Goal: Transaction & Acquisition: Register for event/course

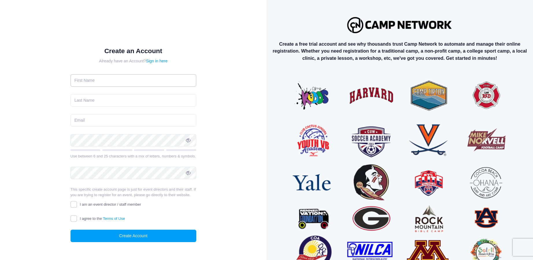
click at [104, 82] on input "text" at bounding box center [134, 80] width 126 height 12
type input "Eric"
type input "Hatton"
type input "Ehatton99@gmail.com"
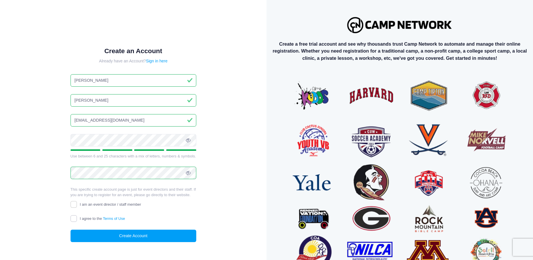
click at [73, 217] on input "I agree to the Terms of Use" at bounding box center [74, 218] width 7 height 7
checkbox input "true"
click at [135, 236] on button "Create Account" at bounding box center [134, 236] width 126 height 12
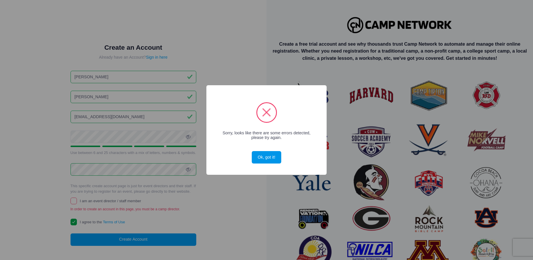
click at [267, 155] on button "Ok, got it!" at bounding box center [266, 157] width 29 height 12
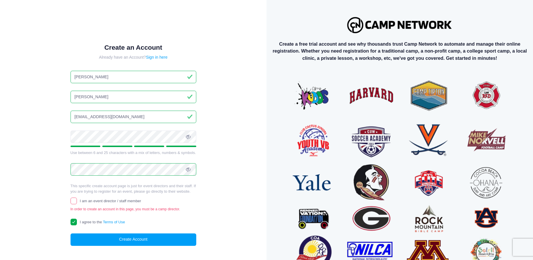
click at [223, 147] on div "Create an Account Already have an Account? Sign in here Eric Hatton Ehatton99@g…" at bounding box center [134, 150] width 248 height 280
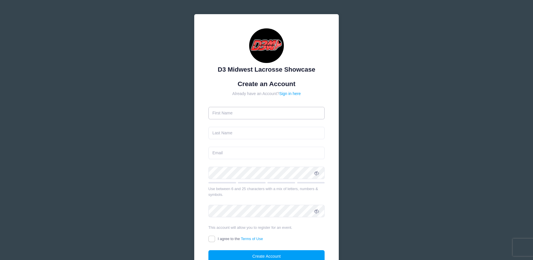
click at [260, 112] on input "text" at bounding box center [266, 113] width 116 height 12
type input "[PERSON_NAME]"
type input "Hatton"
type input "Ehatton99@gmail.com"
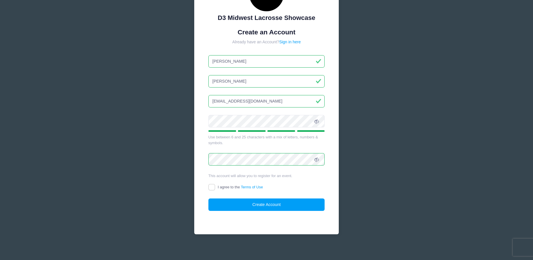
scroll to position [54, 0]
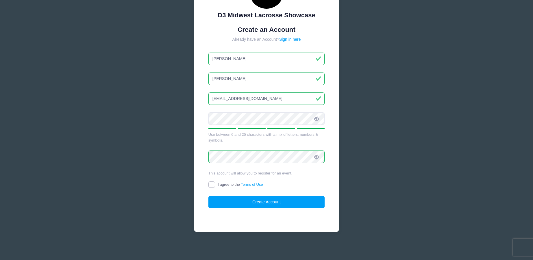
click at [210, 186] on input "I agree to the Terms of Use" at bounding box center [211, 184] width 7 height 7
checkbox input "true"
click at [259, 208] on button "Create Account" at bounding box center [266, 202] width 116 height 12
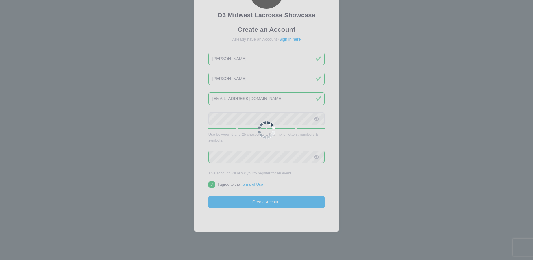
scroll to position [66, 0]
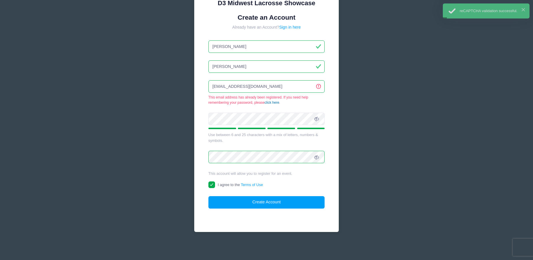
click at [268, 101] on link "click here" at bounding box center [271, 103] width 15 height 4
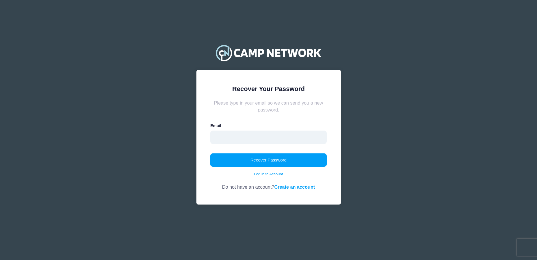
click at [235, 138] on input "email" at bounding box center [268, 137] width 116 height 13
type input "ehatton99@gmail.com"
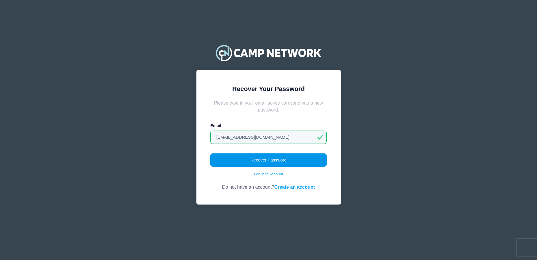
click at [250, 162] on button "Recover Password" at bounding box center [268, 159] width 116 height 13
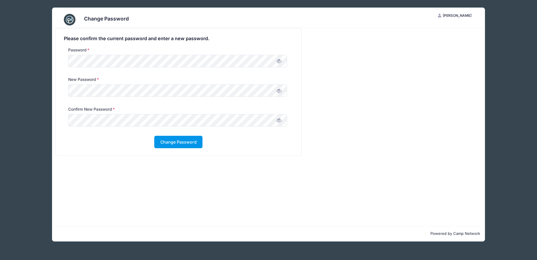
click at [172, 144] on button "Change Password" at bounding box center [178, 142] width 48 height 12
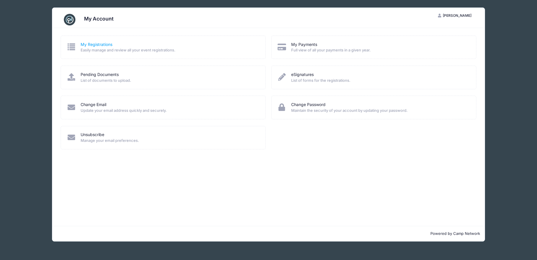
click at [92, 45] on link "My Registrations" at bounding box center [97, 45] width 32 height 6
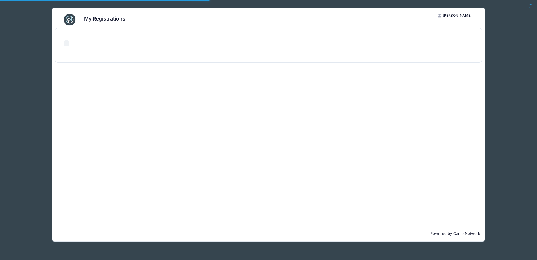
select select "50"
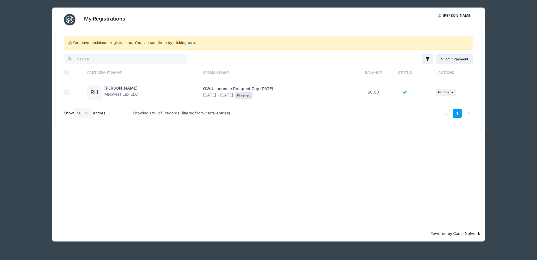
click at [192, 42] on link "here" at bounding box center [191, 42] width 8 height 5
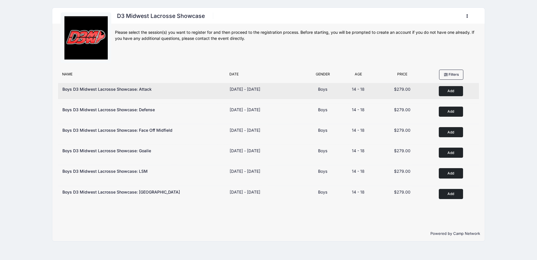
click at [449, 91] on button "Add to Cart" at bounding box center [451, 91] width 24 height 10
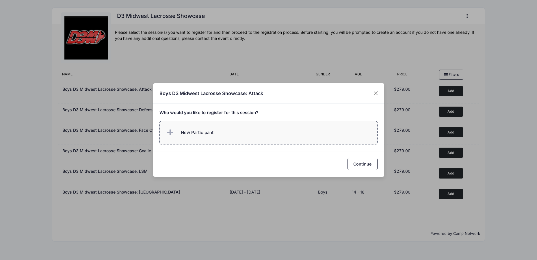
click at [196, 132] on span "New Participant" at bounding box center [197, 132] width 33 height 6
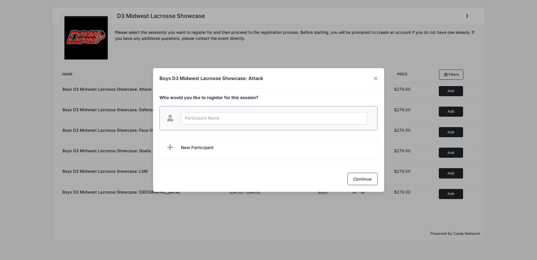
click at [197, 118] on input "text" at bounding box center [274, 118] width 186 height 12
type input "Riley Hatton"
checkbox input "true"
click at [366, 179] on button "Continue" at bounding box center [363, 179] width 30 height 12
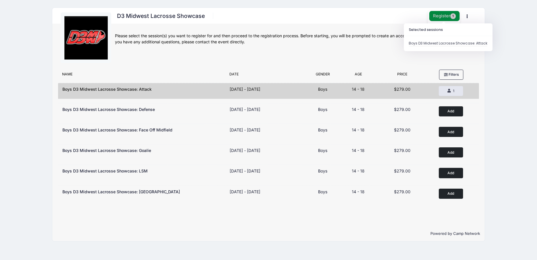
click at [442, 16] on button "Register 1" at bounding box center [444, 16] width 31 height 10
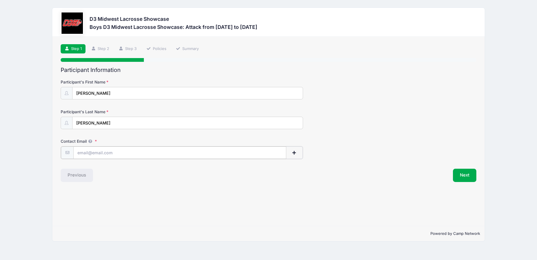
click at [119, 153] on input "Contact Email" at bounding box center [179, 153] width 213 height 12
type input "[EMAIL_ADDRESS][DOMAIN_NAME]"
click at [466, 175] on button "Next" at bounding box center [464, 174] width 23 height 13
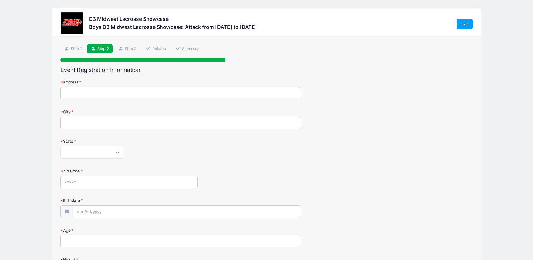
click at [95, 92] on input "Address" at bounding box center [180, 93] width 240 height 12
type input "[STREET_ADDRESS]"
type input "[GEOGRAPHIC_DATA]"
select select "OH"
type input "43082"
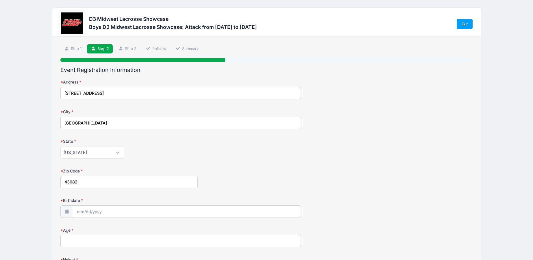
type input "[PHONE_NUMBER]"
type input "[PERSON_NAME]"
type input "[EMAIL_ADDRESS][DOMAIN_NAME]"
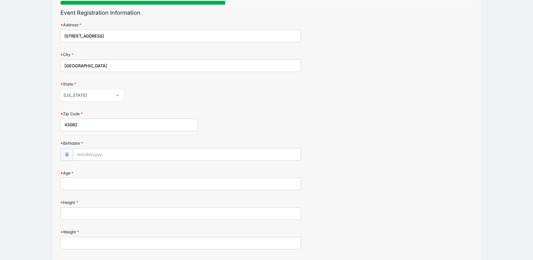
scroll to position [87, 0]
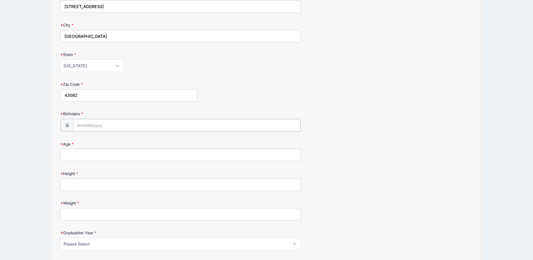
click at [111, 126] on input "Birthdate" at bounding box center [186, 125] width 227 height 12
click at [87, 125] on input "Birthdate" at bounding box center [186, 125] width 227 height 12
click at [84, 125] on input "Birthdate" at bounding box center [186, 125] width 227 height 12
click at [81, 141] on icon at bounding box center [82, 141] width 4 height 4
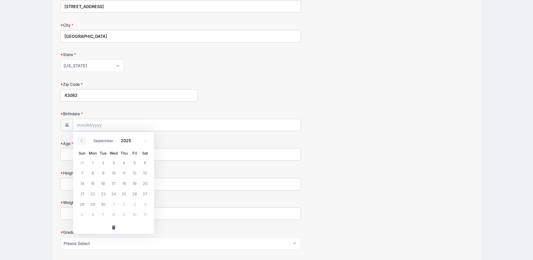
click at [81, 141] on icon at bounding box center [82, 141] width 4 height 4
select select "5"
click at [121, 139] on input "2025" at bounding box center [127, 140] width 19 height 9
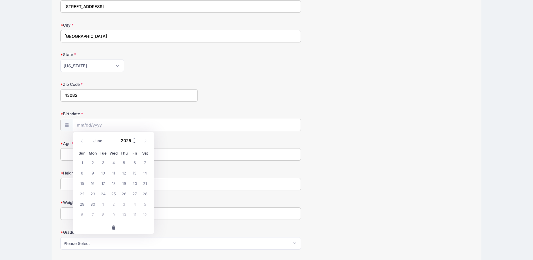
click at [134, 142] on span at bounding box center [135, 142] width 4 height 4
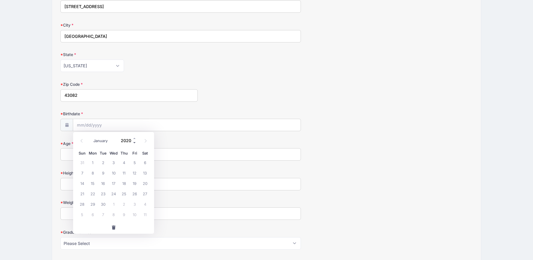
click at [134, 142] on span at bounding box center [135, 142] width 4 height 4
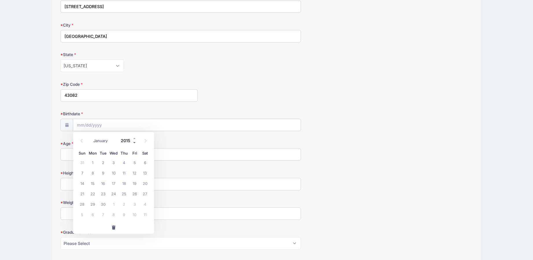
click at [134, 142] on span at bounding box center [135, 142] width 4 height 4
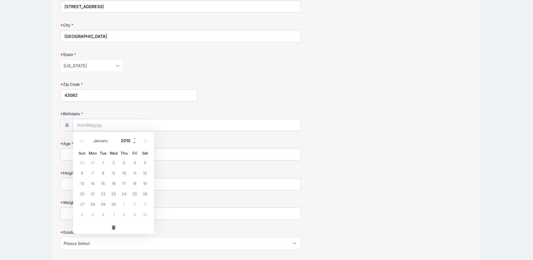
click at [134, 142] on span at bounding box center [135, 142] width 4 height 4
type input "2009"
click at [81, 142] on icon at bounding box center [82, 141] width 4 height 4
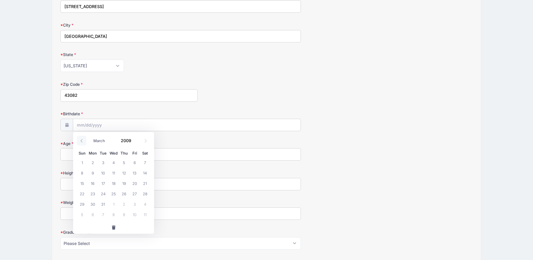
click at [81, 142] on icon at bounding box center [82, 141] width 4 height 4
select select "0"
click at [113, 193] on span "21" at bounding box center [113, 193] width 10 height 10
type input "[DATE]"
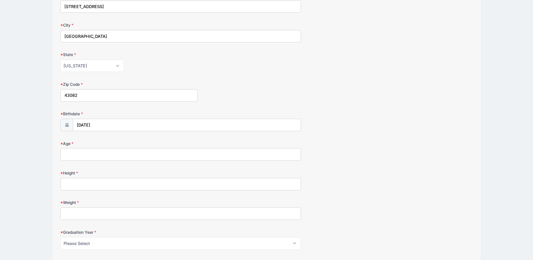
click at [84, 155] on input "Age" at bounding box center [180, 154] width 240 height 12
type input "16"
type input "6'3""
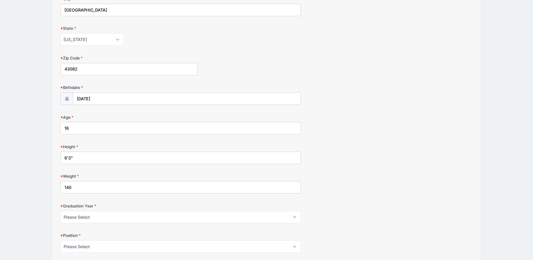
scroll to position [144, 0]
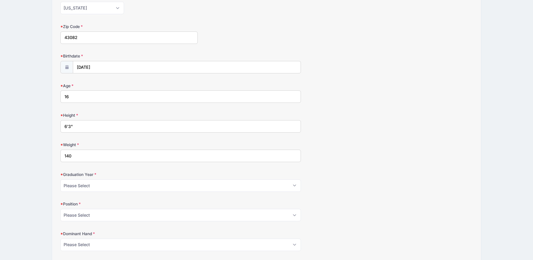
type input "140"
click at [95, 185] on select "Please Select 2026 2027 2028 2029" at bounding box center [180, 185] width 240 height 12
select select "2027"
click at [60, 179] on select "Please Select 2026 2027 2028 2029" at bounding box center [180, 185] width 240 height 12
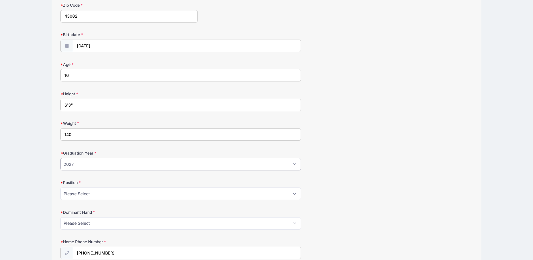
scroll to position [202, 0]
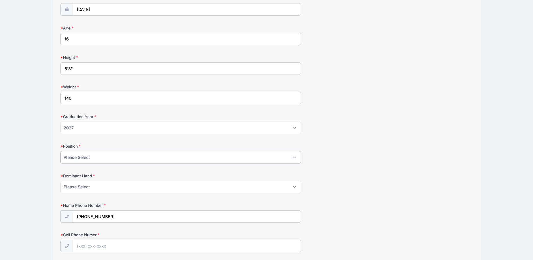
click at [102, 158] on select "Please Select Attack Midfield Defense Goalie LSM Face Off" at bounding box center [180, 157] width 240 height 12
select select "Attack"
click at [60, 151] on select "Please Select Attack Midfield Defense Goalie LSM Face Off" at bounding box center [180, 157] width 240 height 12
click at [98, 187] on select "Please Select Right Left" at bounding box center [180, 187] width 240 height 12
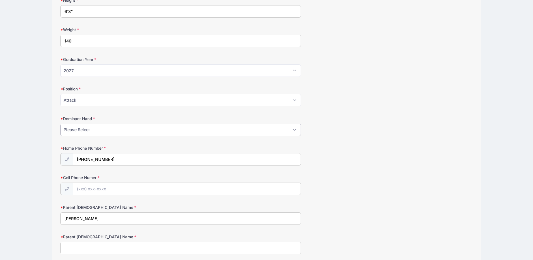
scroll to position [260, 0]
click at [86, 129] on select "Please Select Right Left" at bounding box center [180, 129] width 240 height 12
select select "Right"
click at [60, 123] on select "Please Select Right Left" at bounding box center [180, 129] width 240 height 12
click at [116, 158] on input "[PHONE_NUMBER]" at bounding box center [186, 159] width 227 height 12
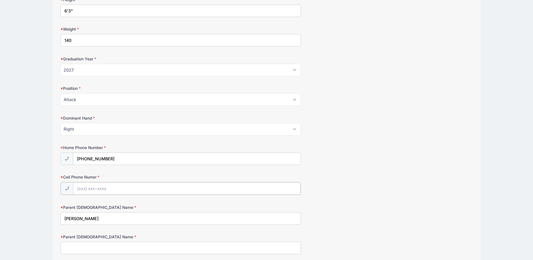
click at [89, 189] on input "Cell Phone Numer" at bounding box center [186, 188] width 227 height 12
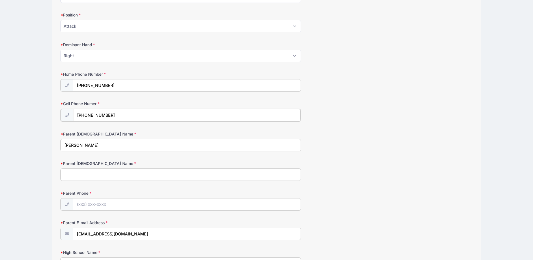
scroll to position [347, 0]
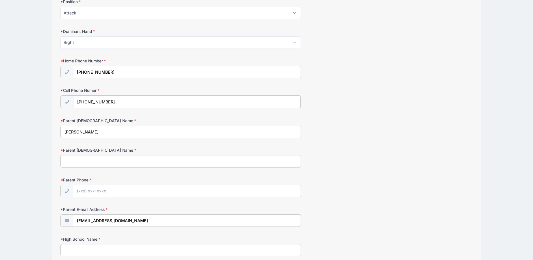
type input "[PHONE_NUMBER]"
click at [96, 162] on input "Parent [DEMOGRAPHIC_DATA] Name" at bounding box center [180, 161] width 240 height 12
type input "[PERSON_NAME]"
type input "[PHONE_NUMBER]"
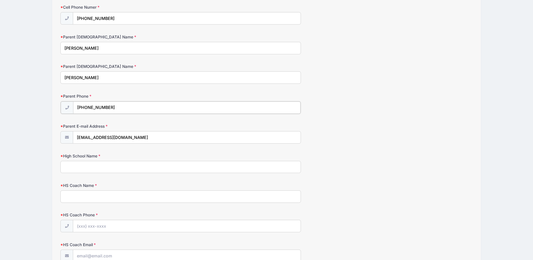
scroll to position [433, 0]
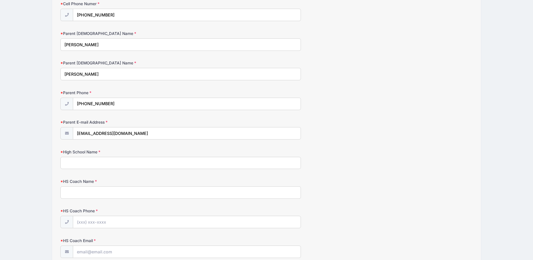
click at [123, 165] on input "High School Name" at bounding box center [180, 163] width 240 height 12
type input "[GEOGRAPHIC_DATA]"
type input "[PERSON_NAME]"
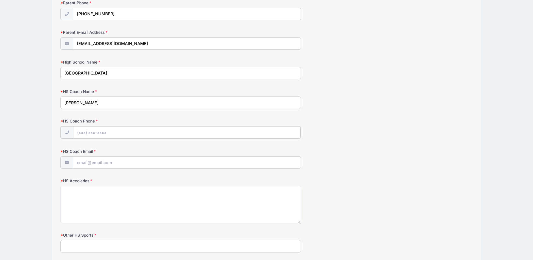
scroll to position [520, 0]
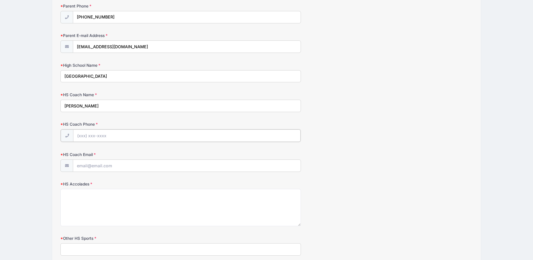
click at [104, 135] on input "HS Coach Phone" at bounding box center [186, 135] width 227 height 12
click at [114, 134] on input "HS Coach Phone" at bounding box center [186, 135] width 227 height 12
click at [92, 167] on input "HS Coach Email" at bounding box center [186, 165] width 227 height 12
click at [110, 166] on input "HS Coach Email" at bounding box center [186, 165] width 227 height 12
drag, startPoint x: 110, startPoint y: 166, endPoint x: 102, endPoint y: 163, distance: 8.4
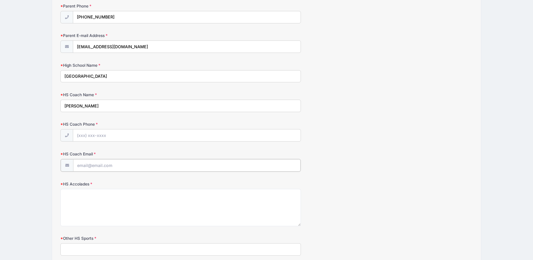
paste input "[EMAIL_ADDRESS][DOMAIN_NAME]"
type input "[EMAIL_ADDRESS][DOMAIN_NAME]"
click at [110, 134] on input "HS Coach Phone" at bounding box center [186, 135] width 227 height 12
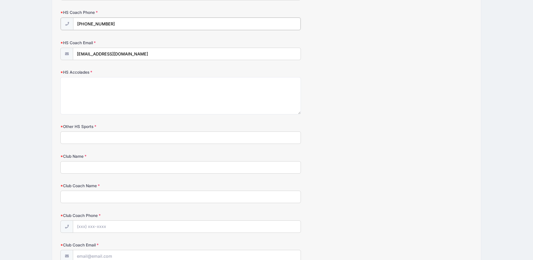
scroll to position [636, 0]
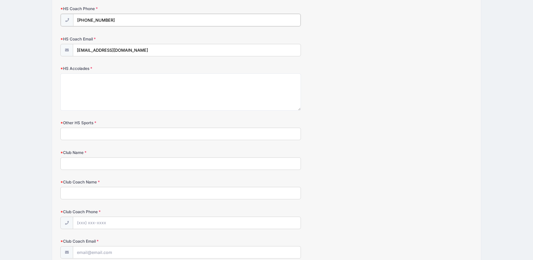
type input "[PHONE_NUMBER]"
click at [85, 83] on textarea "HS Accolades" at bounding box center [180, 91] width 240 height 37
click at [82, 133] on input "Other HS Sports" at bounding box center [180, 133] width 240 height 12
type input "None"
click at [71, 79] on textarea "HS Accolades" at bounding box center [180, 91] width 240 height 37
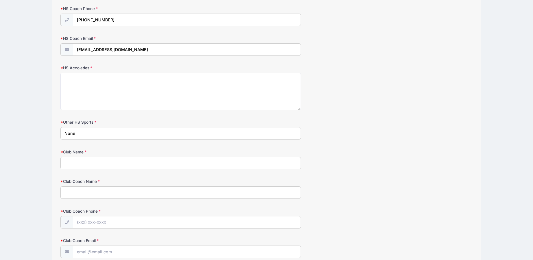
click at [81, 162] on input "Club Name" at bounding box center [180, 163] width 240 height 12
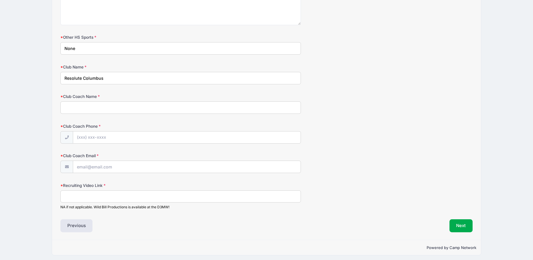
scroll to position [724, 0]
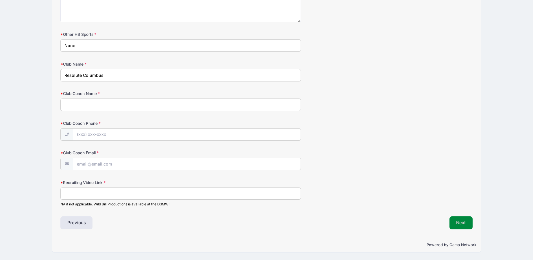
type input "Resolute Columbus"
click at [466, 223] on button "Next" at bounding box center [460, 222] width 23 height 13
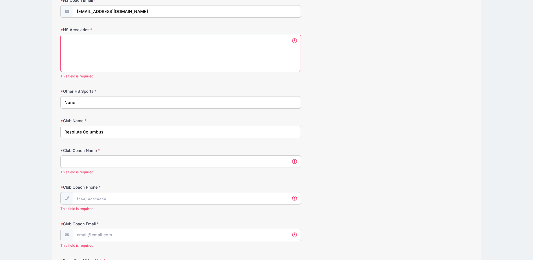
scroll to position [671, 0]
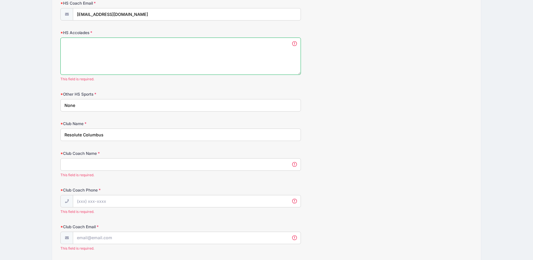
click at [73, 43] on textarea "HS Accolades" at bounding box center [180, 56] width 240 height 37
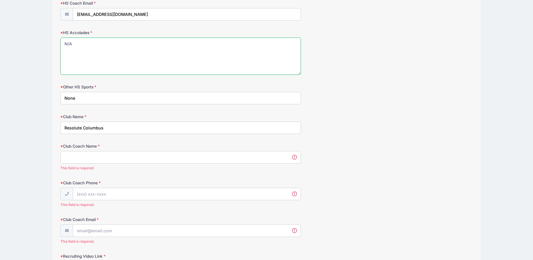
type textarea "N/A"
click at [78, 158] on input "Club Coach Name" at bounding box center [180, 157] width 240 height 12
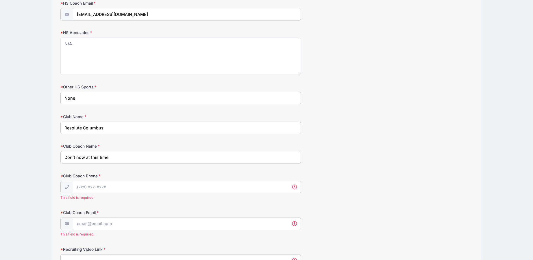
type input "Don't now at this time"
click at [113, 186] on input "Club Coach Phone" at bounding box center [186, 187] width 227 height 12
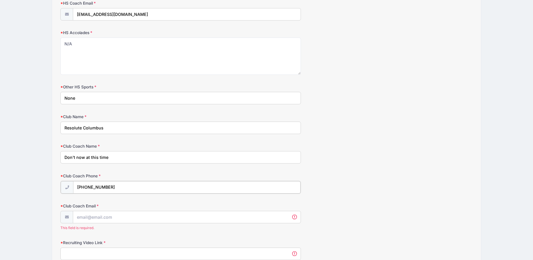
type input "[PHONE_NUMBER]"
click at [95, 218] on input "Club Coach Email" at bounding box center [186, 217] width 227 height 12
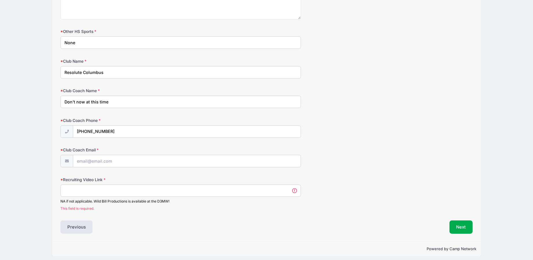
scroll to position [731, 0]
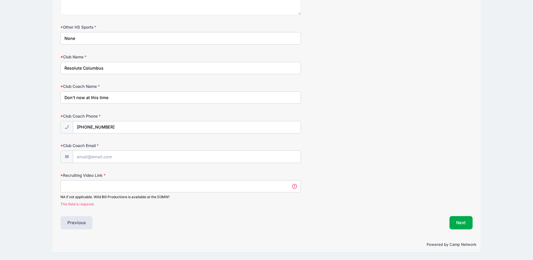
click at [75, 188] on input "Recruiting Video Link" at bounding box center [180, 186] width 240 height 12
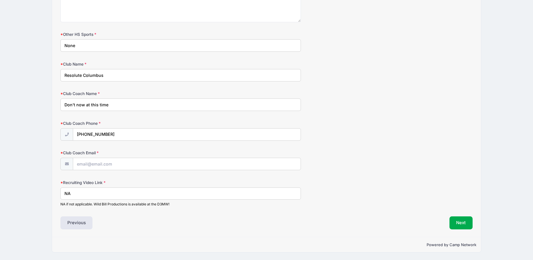
type input "NA"
click at [92, 164] on input "Club Coach Email" at bounding box center [186, 164] width 227 height 12
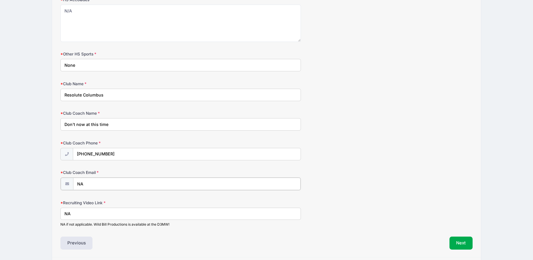
scroll to position [666, 0]
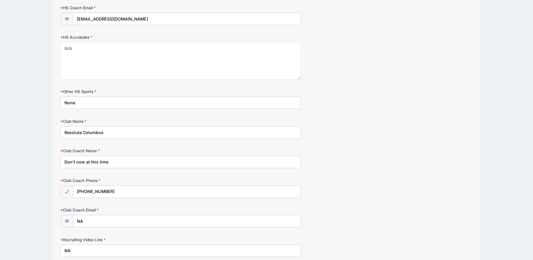
click at [121, 160] on input "Don't now at this time" at bounding box center [180, 162] width 240 height 12
click at [85, 102] on input "None" at bounding box center [180, 103] width 240 height 12
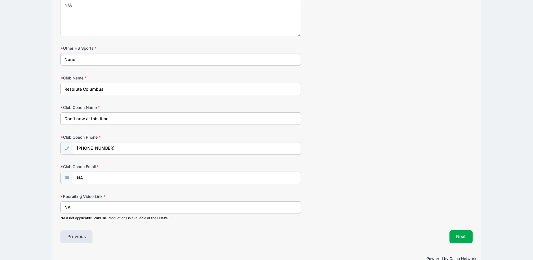
scroll to position [724, 0]
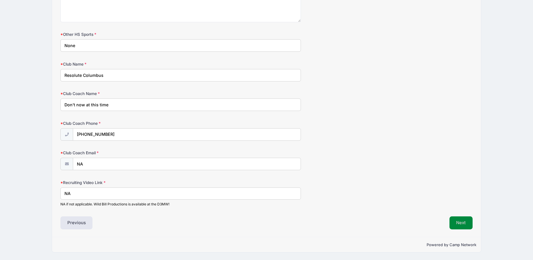
click at [459, 222] on button "Next" at bounding box center [460, 222] width 23 height 13
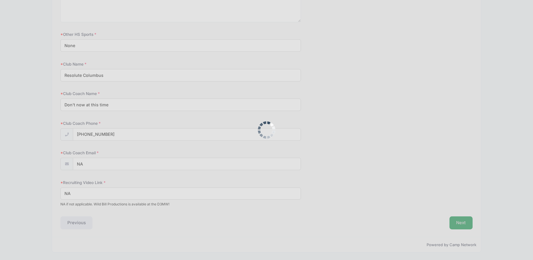
scroll to position [731, 0]
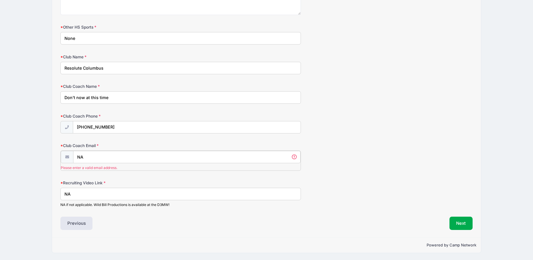
click at [89, 158] on input "NA" at bounding box center [186, 157] width 227 height 12
click at [95, 159] on input "NA" at bounding box center [186, 157] width 227 height 12
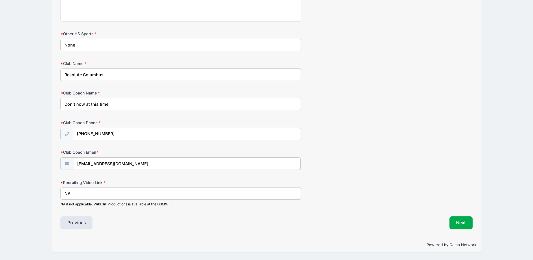
type input "[EMAIL_ADDRESS][DOMAIN_NAME]"
click at [114, 75] on input "Resolute Columbus" at bounding box center [180, 75] width 240 height 12
type input "Resolute Columbus 2027"
click at [460, 223] on button "Next" at bounding box center [460, 222] width 23 height 13
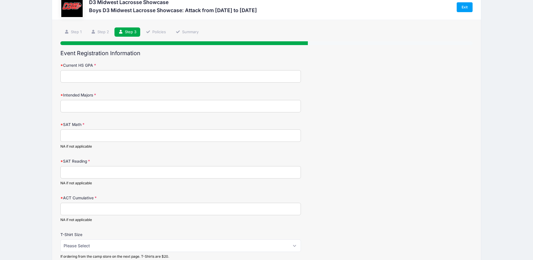
scroll to position [0, 0]
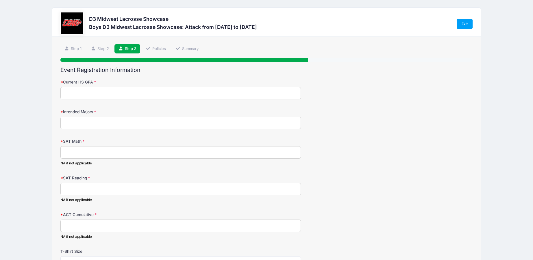
click at [89, 92] on input "Current HS GPA" at bounding box center [180, 93] width 240 height 12
type input "3.4"
click at [88, 124] on input "Intended Majors" at bounding box center [180, 123] width 240 height 12
type input "Mechanical Engineering"
click at [90, 152] on input "SAT Math" at bounding box center [180, 152] width 240 height 12
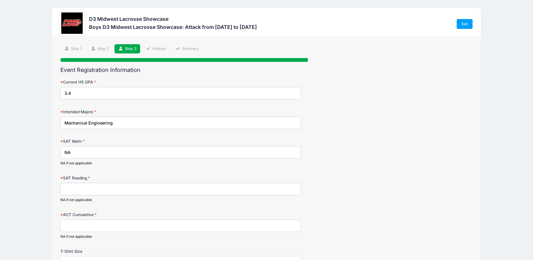
type input "NA"
click at [85, 188] on input "SAT Reading" at bounding box center [180, 189] width 240 height 12
type input "NA"
click at [89, 223] on input "ACT Cumulative" at bounding box center [180, 226] width 240 height 12
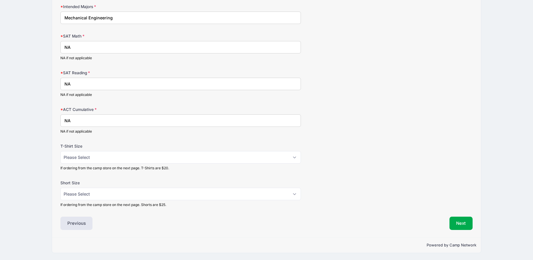
scroll to position [106, 0]
type input "NA"
click at [97, 156] on select "Please Select Adult Small Adult Medium Adult Large Adult XL" at bounding box center [180, 157] width 240 height 12
select select "Adult Large"
click at [60, 151] on select "Please Select Adult Small Adult Medium Adult Large Adult XL" at bounding box center [180, 157] width 240 height 12
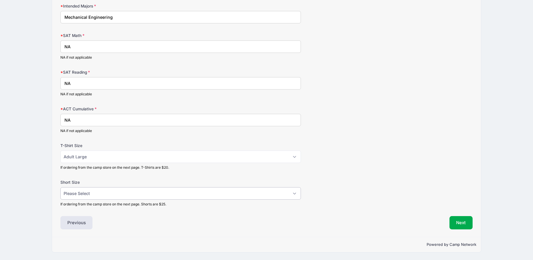
click at [104, 192] on select "Please Select Adult Small Adult Medium Adult Large Adult XL" at bounding box center [180, 193] width 240 height 12
select select "Adult Medium"
click at [60, 187] on select "Please Select Adult Small Adult Medium Adult Large Adult XL" at bounding box center [180, 193] width 240 height 12
click at [463, 223] on button "Next" at bounding box center [460, 222] width 23 height 13
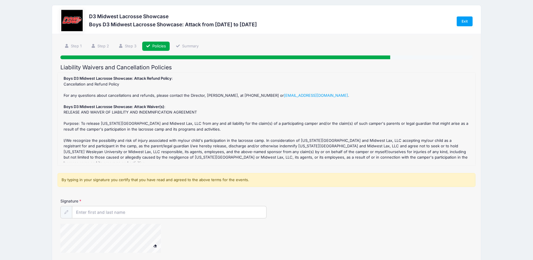
scroll to position [0, 0]
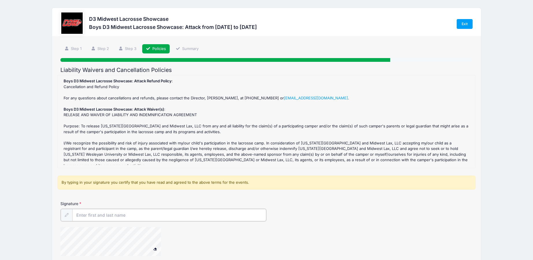
click at [94, 212] on input "Signature" at bounding box center [169, 215] width 194 height 12
type input "?"
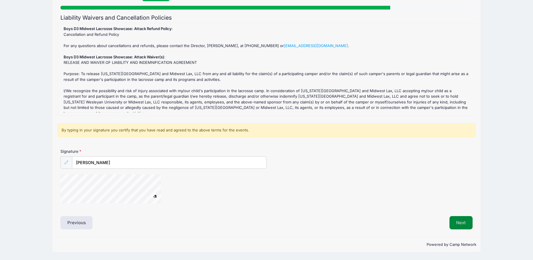
scroll to position [52, 0]
click at [460, 223] on button "Next" at bounding box center [460, 222] width 23 height 13
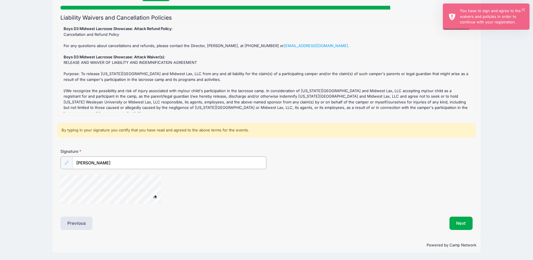
click at [82, 164] on input "[PERSON_NAME]" at bounding box center [169, 163] width 194 height 12
click at [64, 163] on div at bounding box center [66, 162] width 12 height 12
click at [66, 162] on icon at bounding box center [66, 163] width 4 height 4
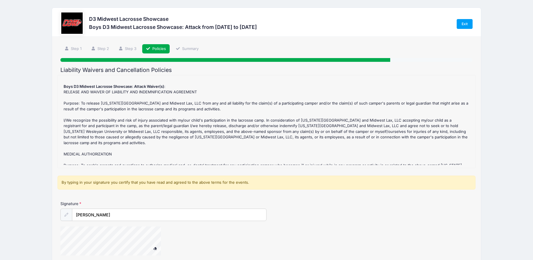
scroll to position [54, 0]
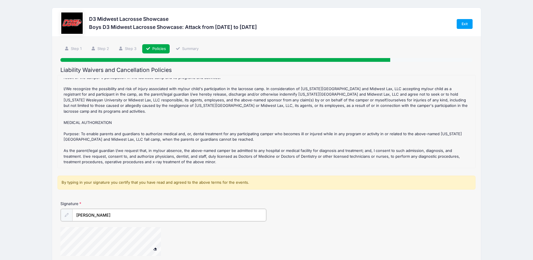
click at [110, 213] on input "[PERSON_NAME]" at bounding box center [169, 215] width 194 height 12
click at [84, 216] on input "[PERSON_NAME]" at bounding box center [169, 215] width 194 height 12
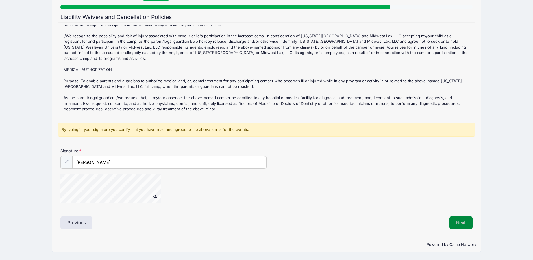
type input "[PERSON_NAME]"
click at [457, 222] on button "Next" at bounding box center [460, 222] width 23 height 13
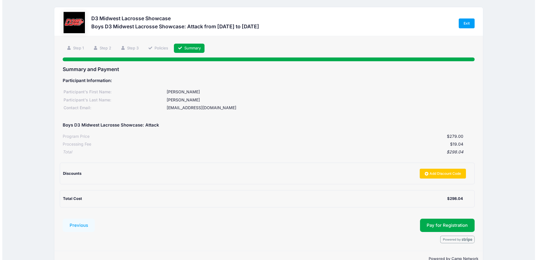
scroll to position [0, 0]
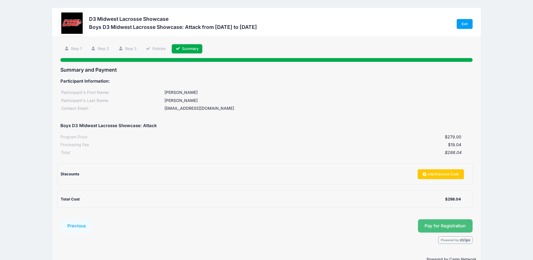
click at [441, 225] on button "Pay for Registration" at bounding box center [445, 225] width 55 height 13
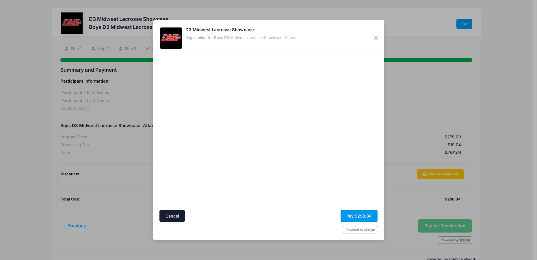
click at [359, 216] on button "Pay $298.04" at bounding box center [359, 216] width 37 height 12
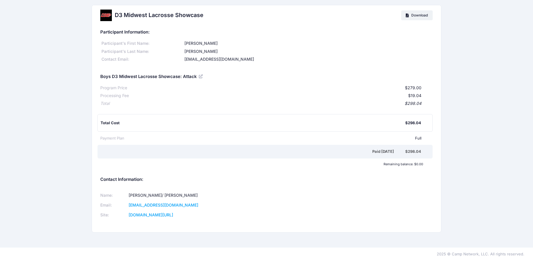
scroll to position [3, 0]
click at [420, 15] on span "Download" at bounding box center [419, 14] width 16 height 4
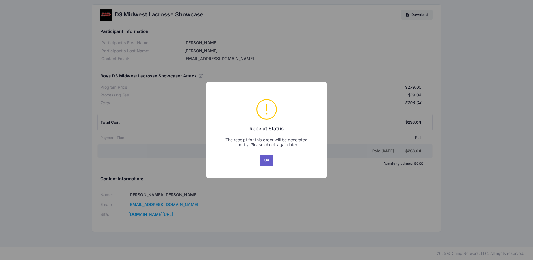
click at [266, 158] on button "OK" at bounding box center [267, 160] width 14 height 10
